Goal: Navigation & Orientation: Find specific page/section

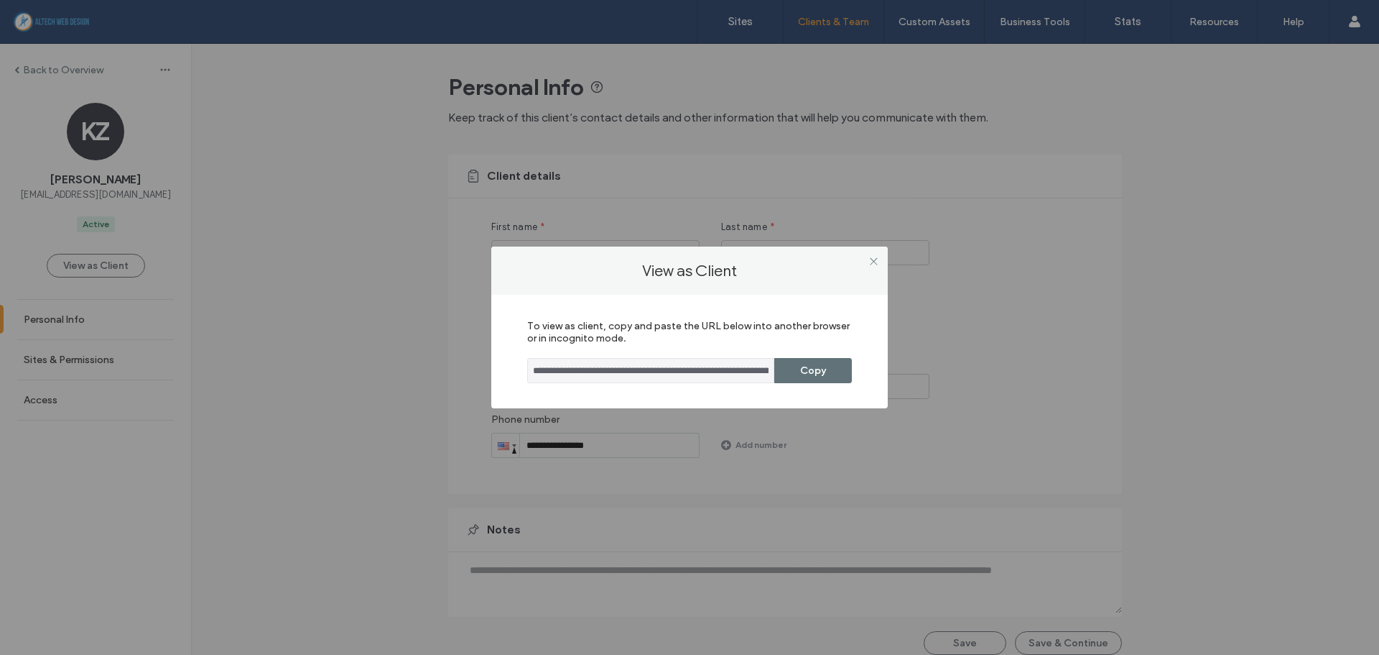
click at [869, 264] on icon at bounding box center [874, 261] width 11 height 11
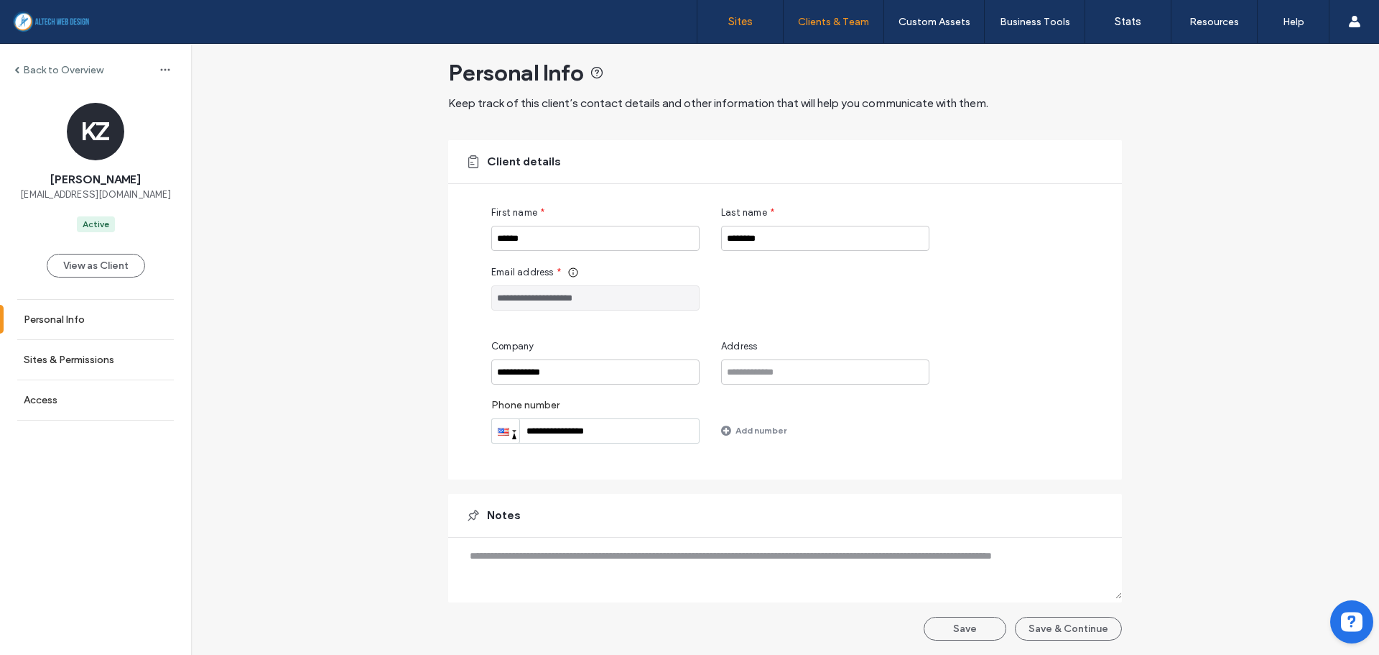
click at [754, 24] on link "Sites" at bounding box center [740, 21] width 85 height 43
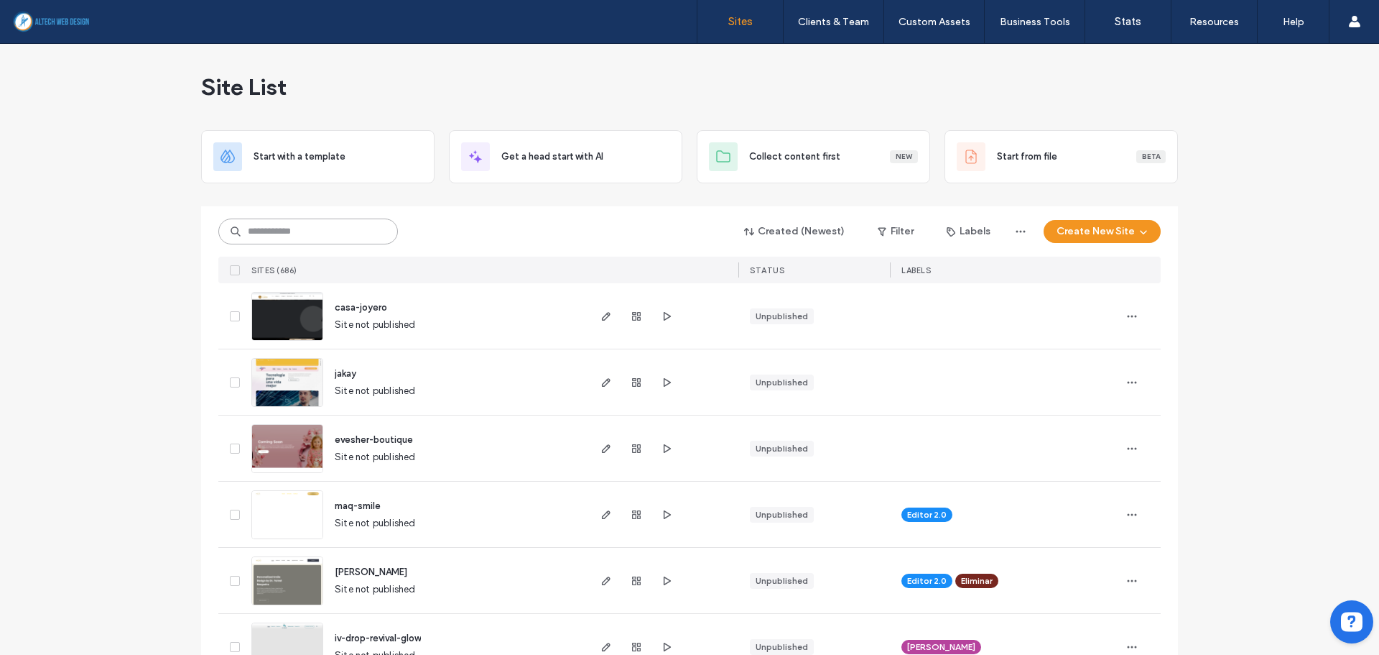
click at [304, 226] on input at bounding box center [308, 231] width 180 height 26
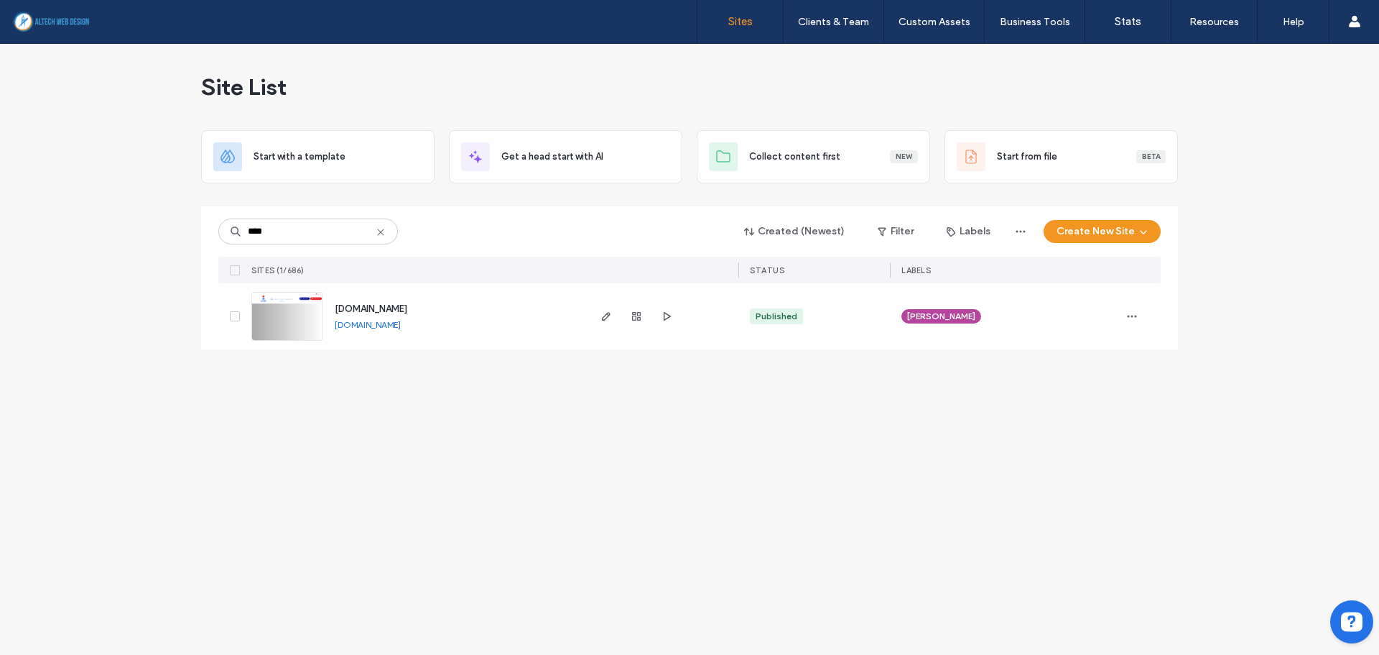
click at [384, 326] on link "[DOMAIN_NAME]" at bounding box center [368, 324] width 66 height 11
drag, startPoint x: 323, startPoint y: 225, endPoint x: -412, endPoint y: 211, distance: 735.1
click at [0, 211] on html ".wqwq-1{fill:#231f20;} .cls-1q, .cls-2q { fill-rule: evenodd; } .cls-2q { fill:…" at bounding box center [689, 327] width 1379 height 655
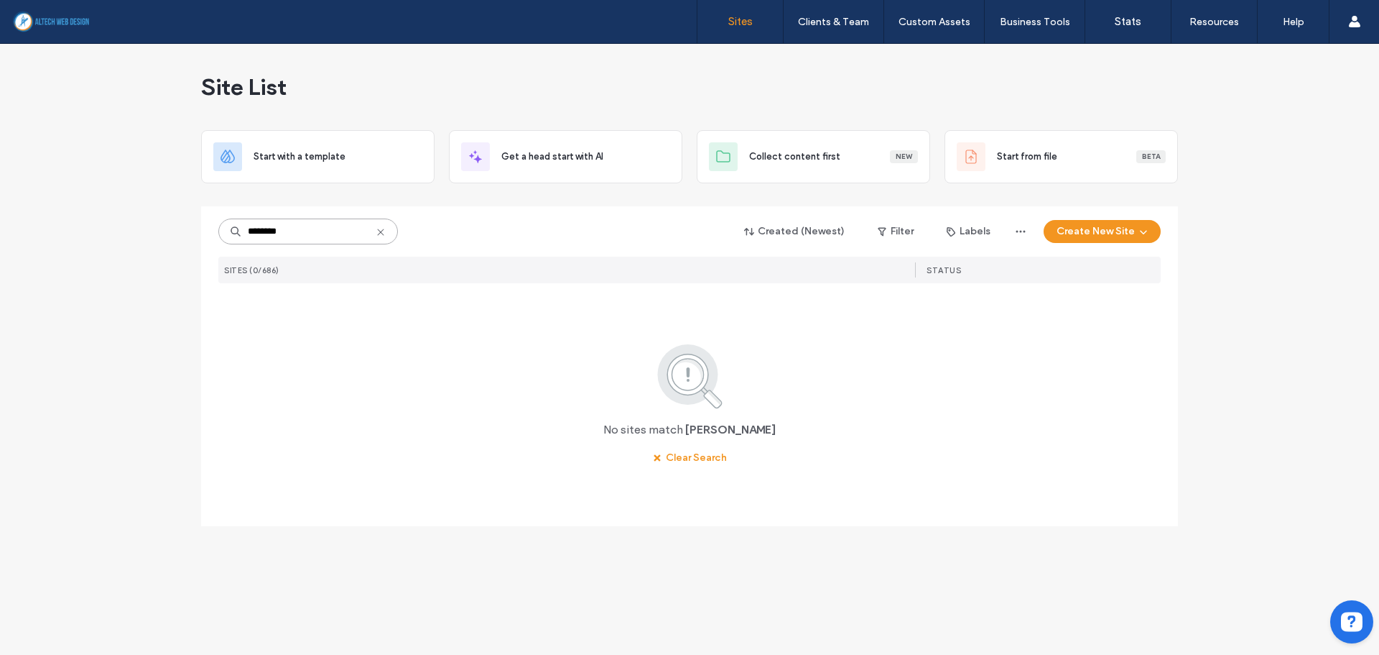
drag, startPoint x: 351, startPoint y: 232, endPoint x: -286, endPoint y: 197, distance: 637.5
click at [0, 197] on html ".wqwq-1{fill:#231f20;} .cls-1q, .cls-2q { fill-rule: evenodd; } .cls-2q { fill:…" at bounding box center [689, 327] width 1379 height 655
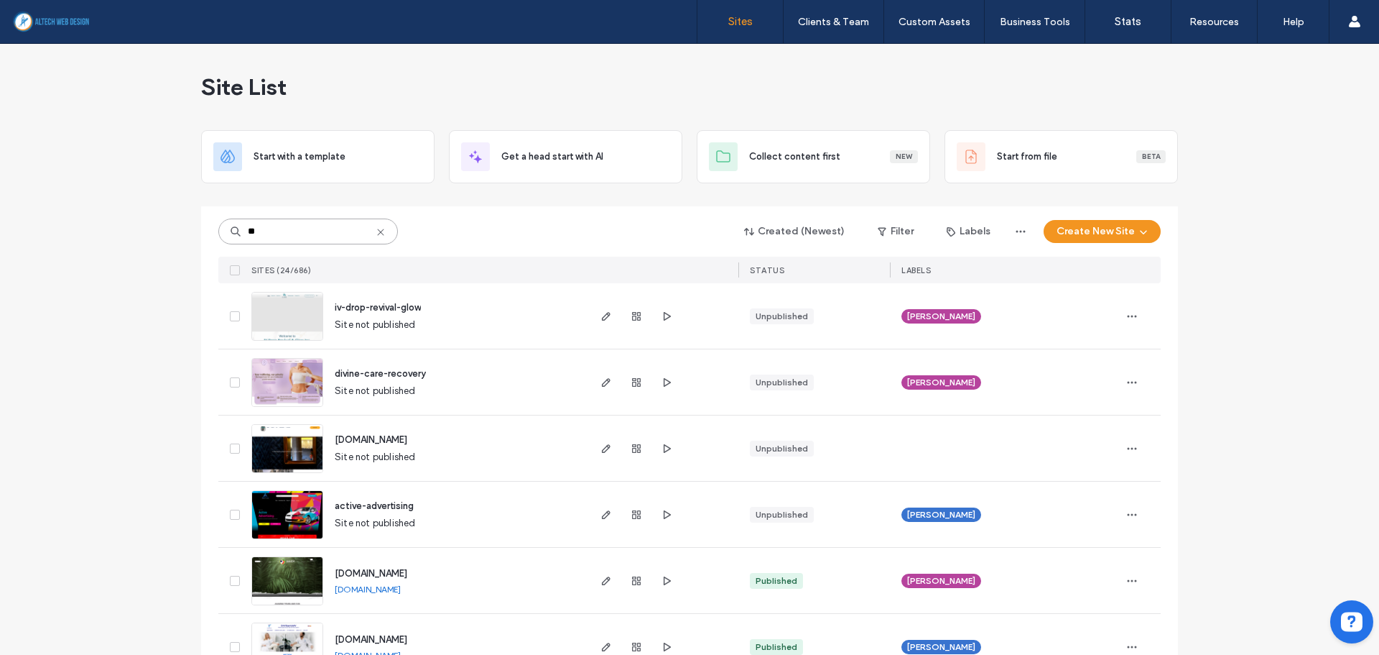
click at [274, 238] on input "**" at bounding box center [308, 231] width 180 height 26
drag, startPoint x: 337, startPoint y: 234, endPoint x: -126, endPoint y: 228, distance: 463.4
click at [0, 228] on html ".wqwq-1{fill:#231f20;} .cls-1q, .cls-2q { fill-rule: evenodd; } .cls-2q { fill:…" at bounding box center [689, 327] width 1379 height 655
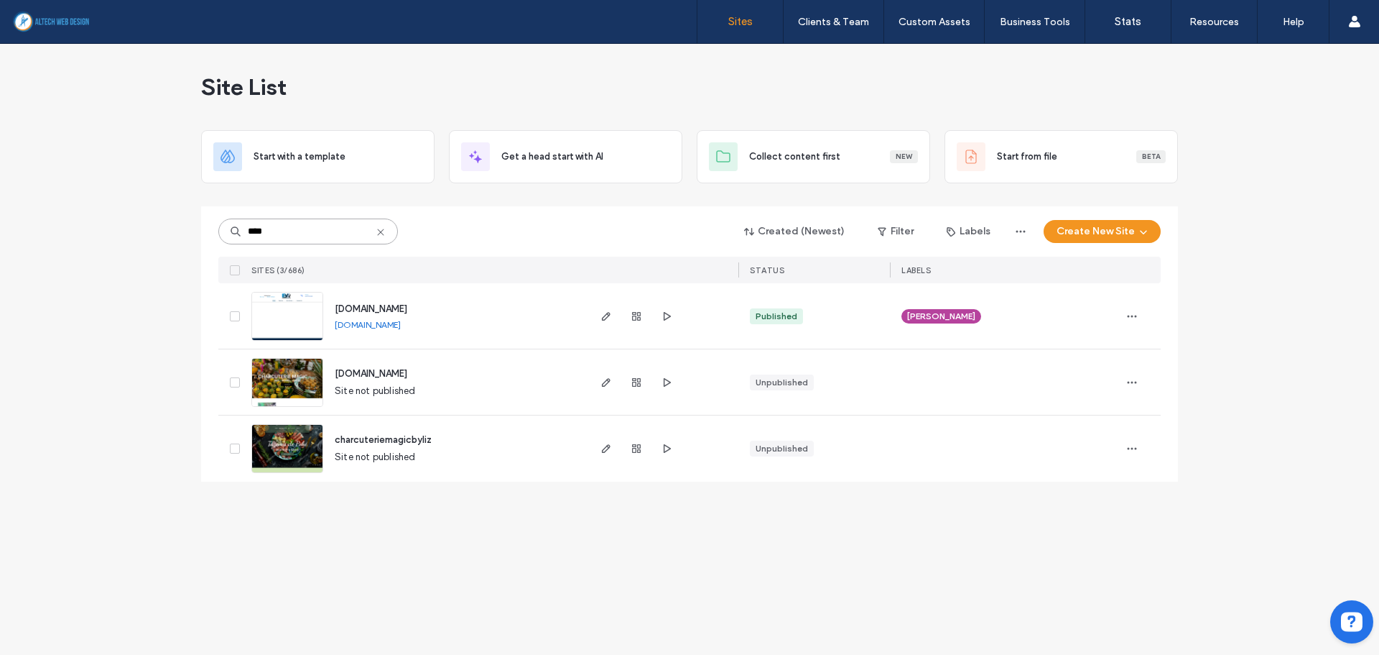
type input "****"
click at [401, 325] on link "[DOMAIN_NAME]" at bounding box center [368, 324] width 66 height 11
drag, startPoint x: 351, startPoint y: 105, endPoint x: 168, endPoint y: 67, distance: 187.1
click at [168, 67] on div "Site List Start with a template Get a head start with AI Collect content first …" at bounding box center [689, 349] width 1379 height 611
drag, startPoint x: 487, startPoint y: 325, endPoint x: 332, endPoint y: 305, distance: 156.4
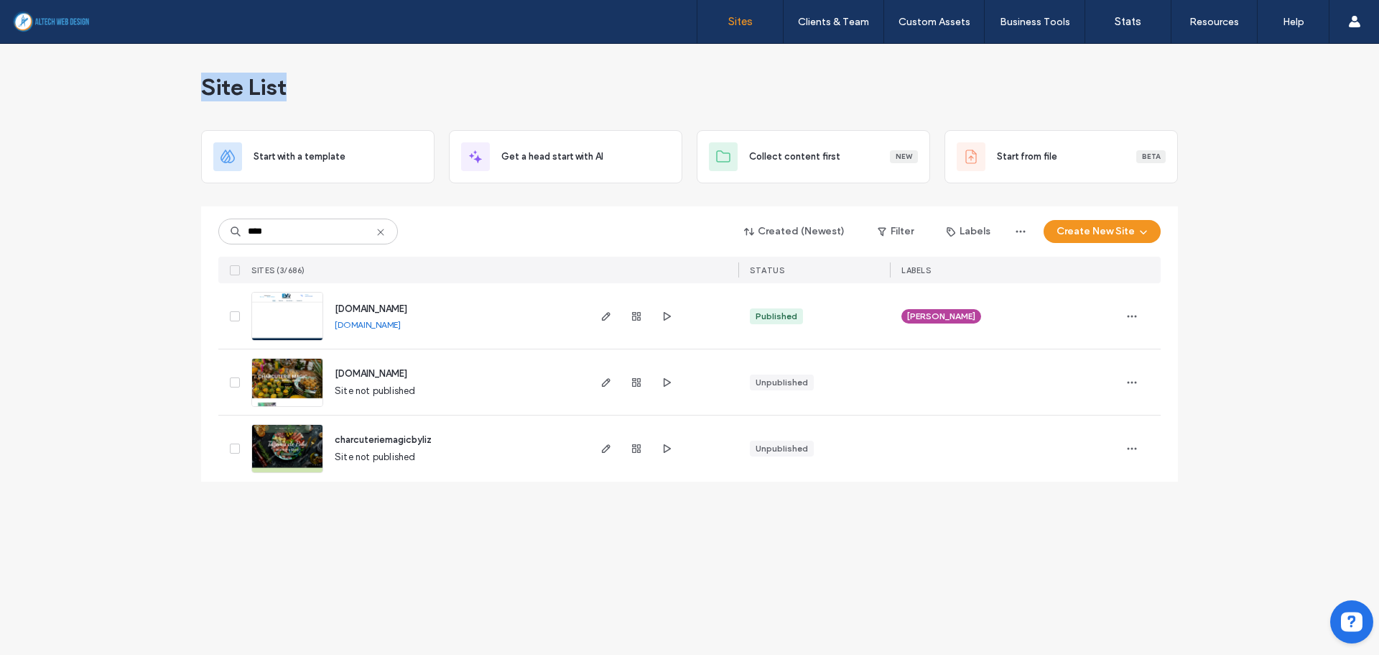
click at [332, 305] on div "[DOMAIN_NAME] [DOMAIN_NAME]" at bounding box center [454, 315] width 263 height 65
click at [330, 305] on div "[DOMAIN_NAME] [DOMAIN_NAME]" at bounding box center [454, 315] width 263 height 65
drag, startPoint x: 330, startPoint y: 305, endPoint x: 466, endPoint y: 330, distance: 138.1
click at [466, 330] on div "[DOMAIN_NAME] [DOMAIN_NAME]" at bounding box center [454, 315] width 263 height 65
click at [491, 327] on div "[DOMAIN_NAME] [DOMAIN_NAME]" at bounding box center [454, 315] width 263 height 65
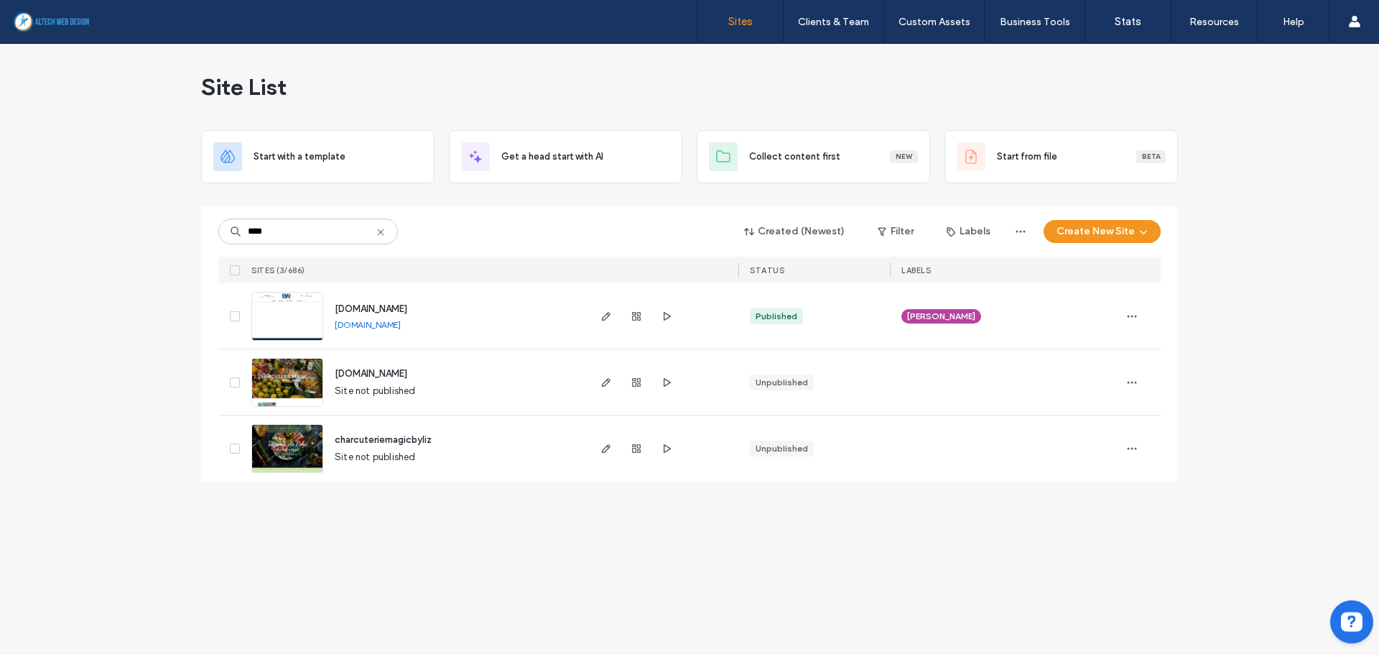
click at [490, 330] on div "[DOMAIN_NAME] [DOMAIN_NAME]" at bounding box center [454, 315] width 263 height 65
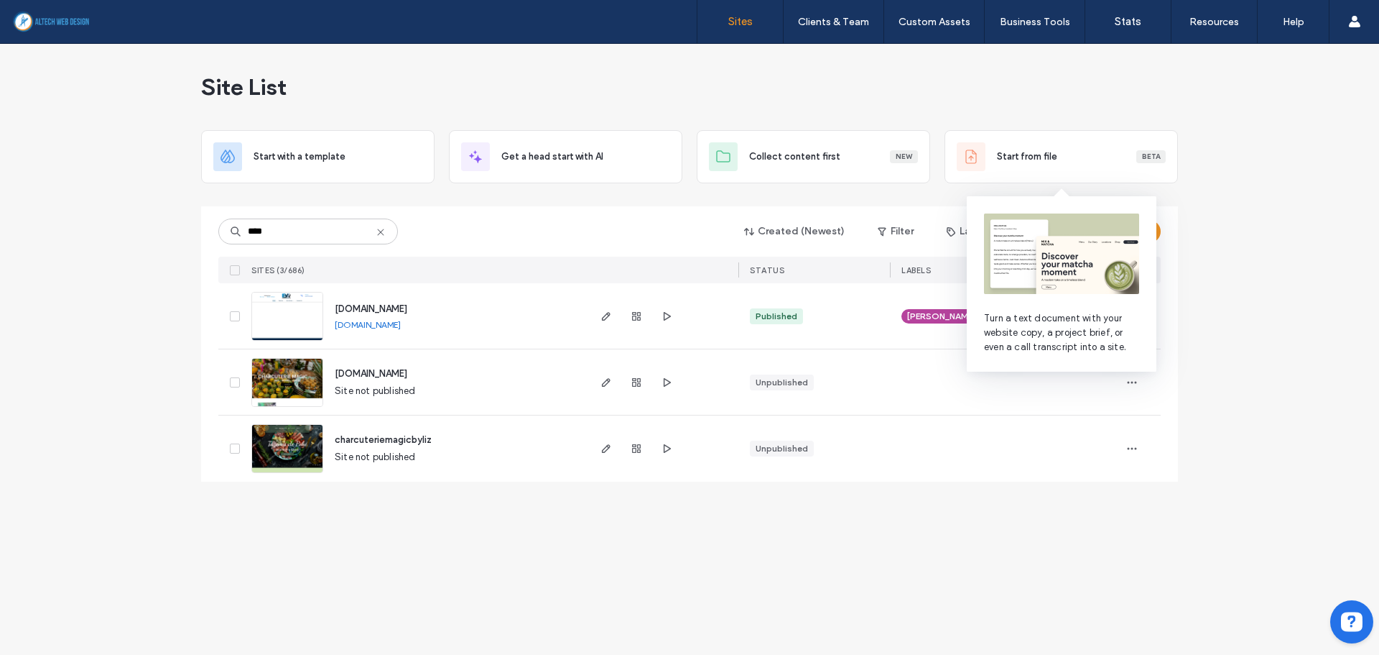
drag, startPoint x: 1170, startPoint y: 130, endPoint x: 1212, endPoint y: 119, distance: 43.2
click at [1212, 119] on div "Site List Start with a template Get a head start with AI Collect content first …" at bounding box center [689, 349] width 1379 height 611
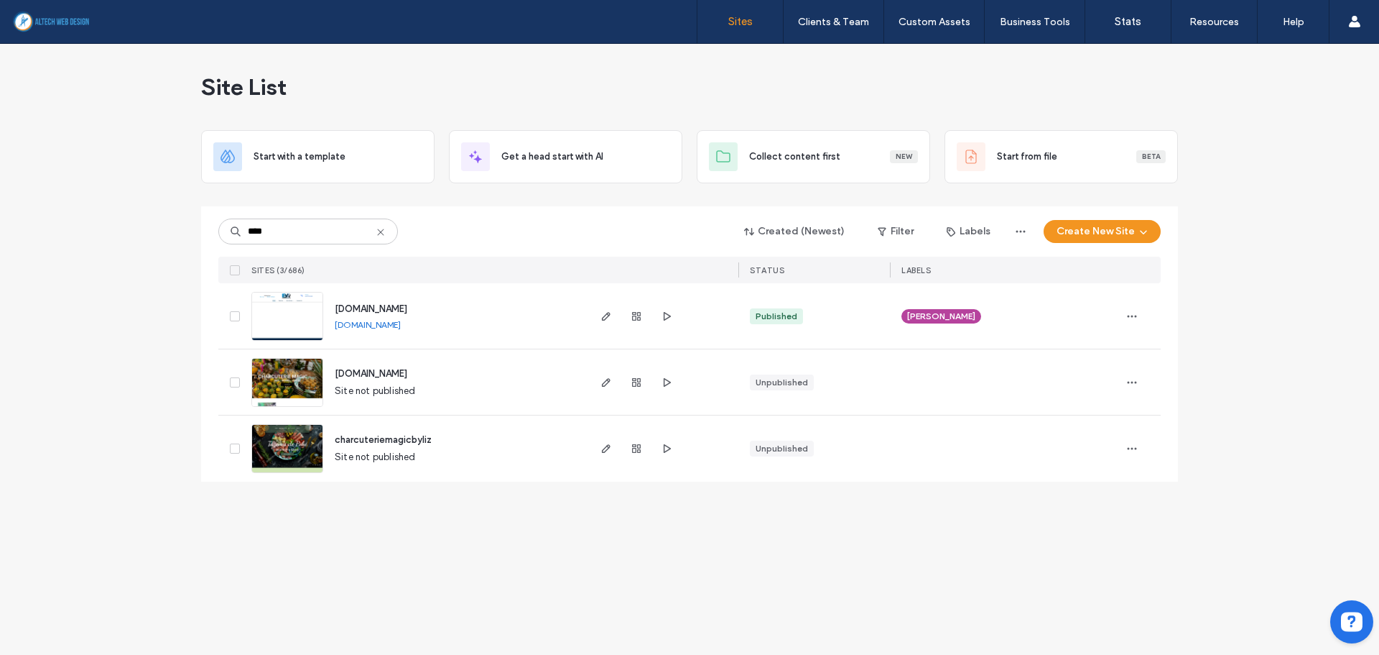
drag, startPoint x: 484, startPoint y: 334, endPoint x: 330, endPoint y: 302, distance: 156.3
click at [330, 302] on div "[DOMAIN_NAME] [DOMAIN_NAME]" at bounding box center [454, 315] width 263 height 65
copy span "[DOMAIN_NAME]"
click at [636, 542] on div "Site List Start with a template Get a head start with AI Collect content first …" at bounding box center [689, 349] width 1379 height 611
